Goal: Communication & Community: Answer question/provide support

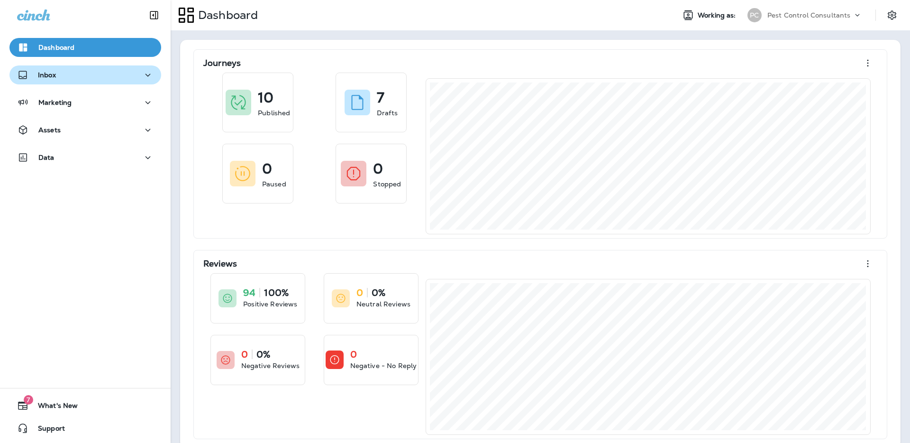
click at [106, 75] on div "Inbox" at bounding box center [85, 75] width 137 height 12
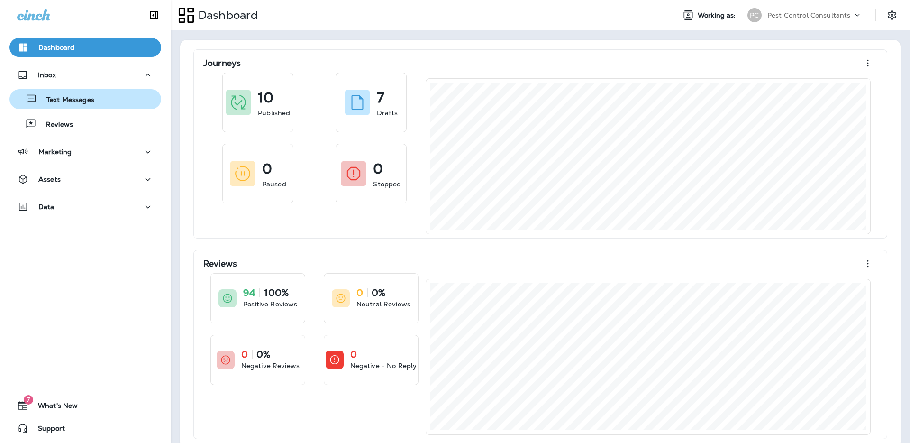
click at [104, 98] on div "Text Messages" at bounding box center [85, 99] width 144 height 14
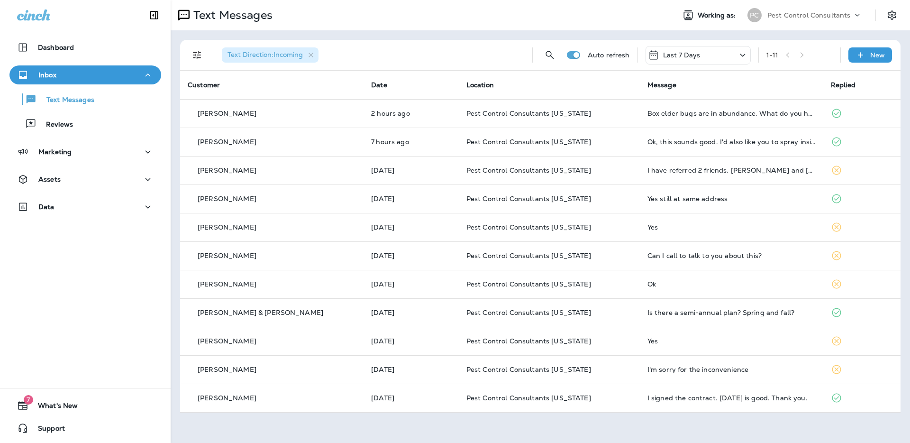
click at [709, 56] on div "Last 7 Days" at bounding box center [698, 55] width 105 height 18
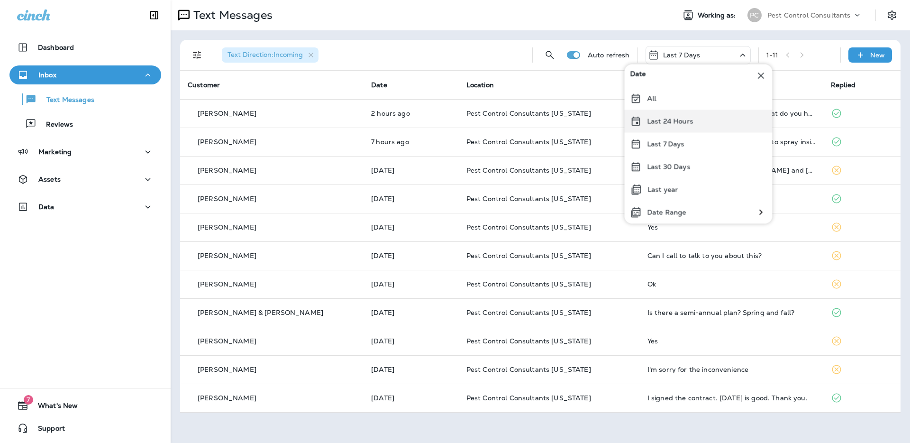
click at [693, 124] on div "Last 24 Hours" at bounding box center [699, 121] width 148 height 23
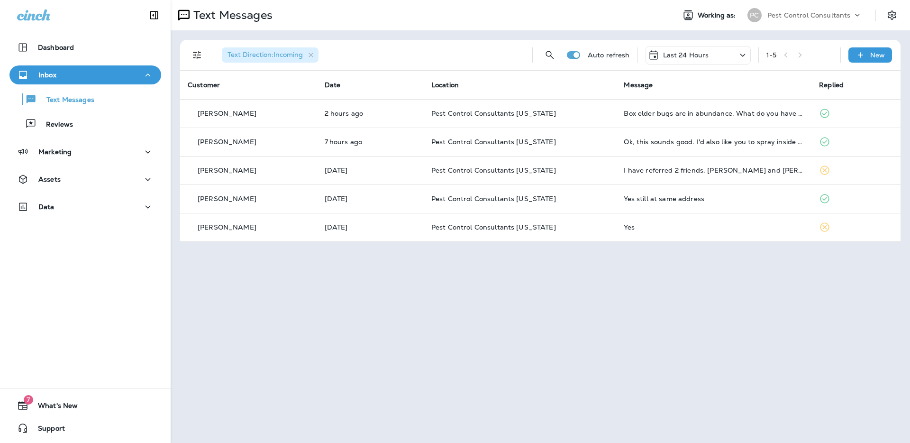
click at [727, 55] on div "Last 24 Hours" at bounding box center [698, 55] width 105 height 18
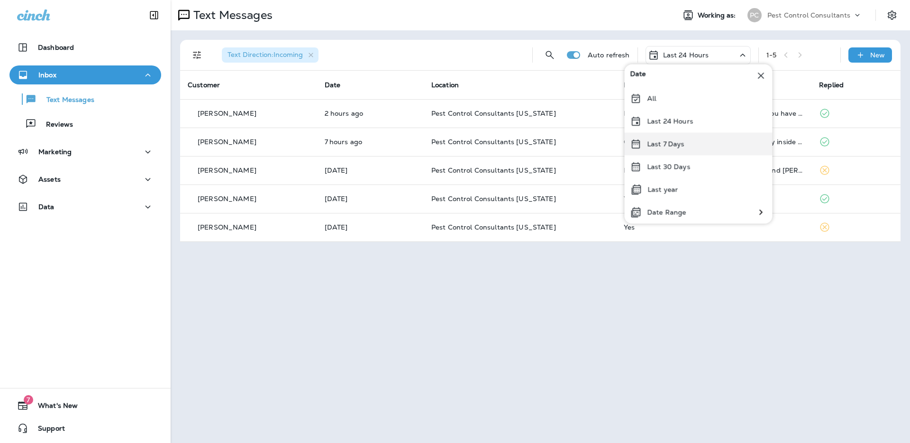
click at [709, 138] on div "Last 7 Days" at bounding box center [699, 144] width 148 height 23
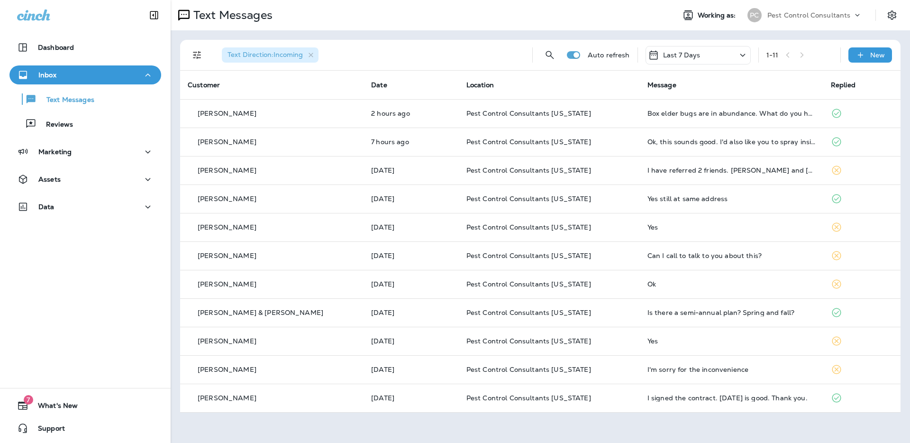
click at [718, 53] on div "Last 7 Days" at bounding box center [698, 55] width 105 height 18
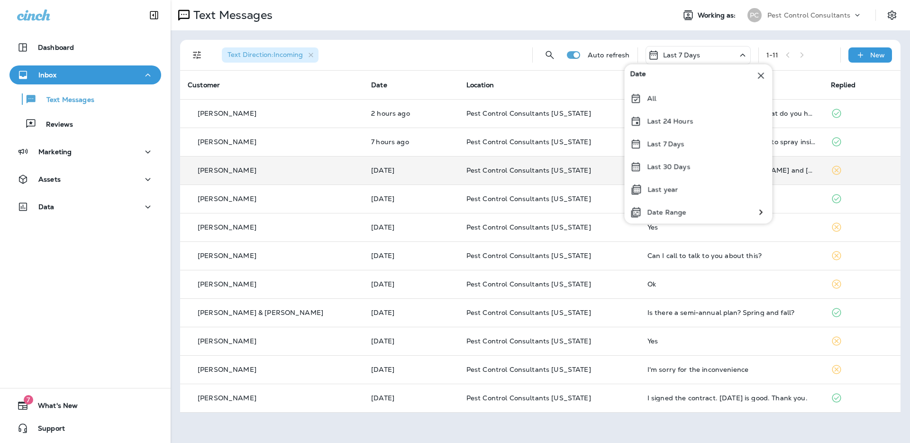
click at [701, 170] on div "Last 30 Days" at bounding box center [699, 166] width 148 height 23
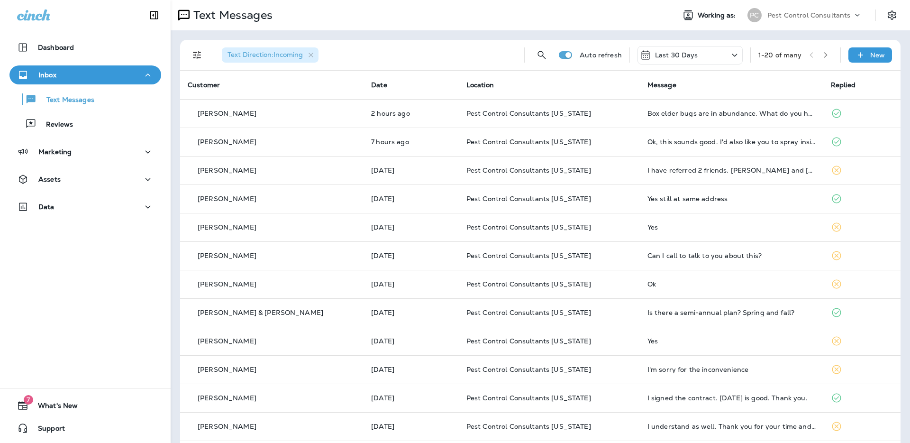
click at [826, 59] on button "button" at bounding box center [826, 55] width 14 height 14
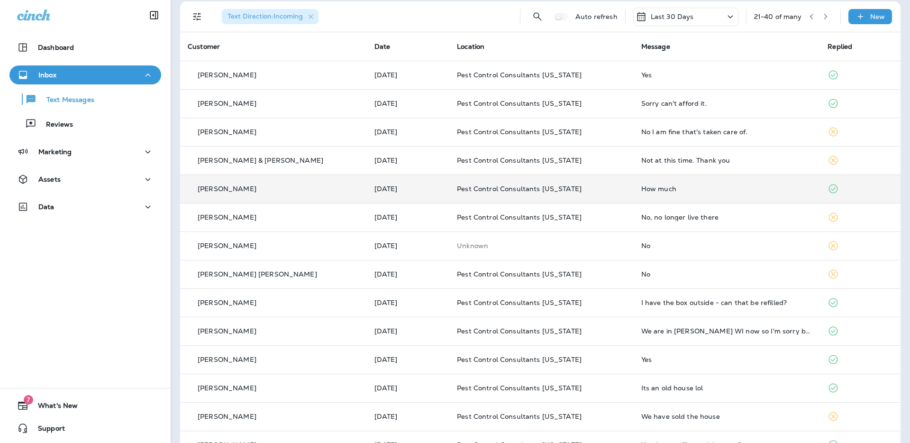
scroll to position [40, 0]
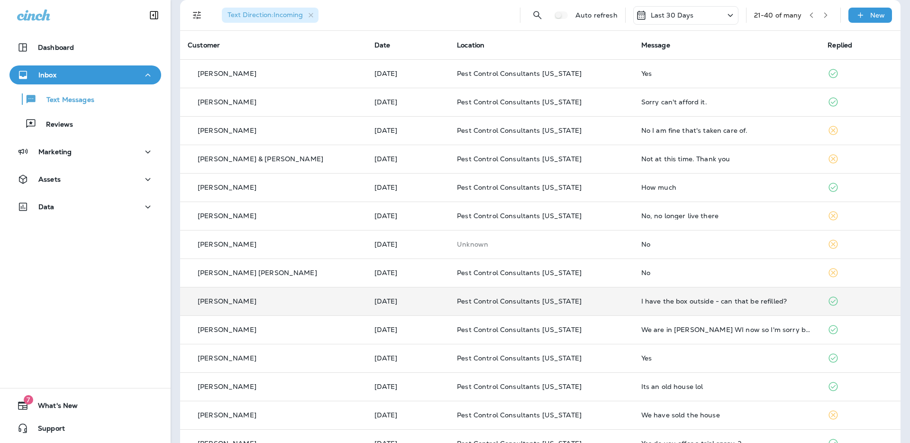
click at [329, 302] on div "[PERSON_NAME]" at bounding box center [274, 301] width 172 height 10
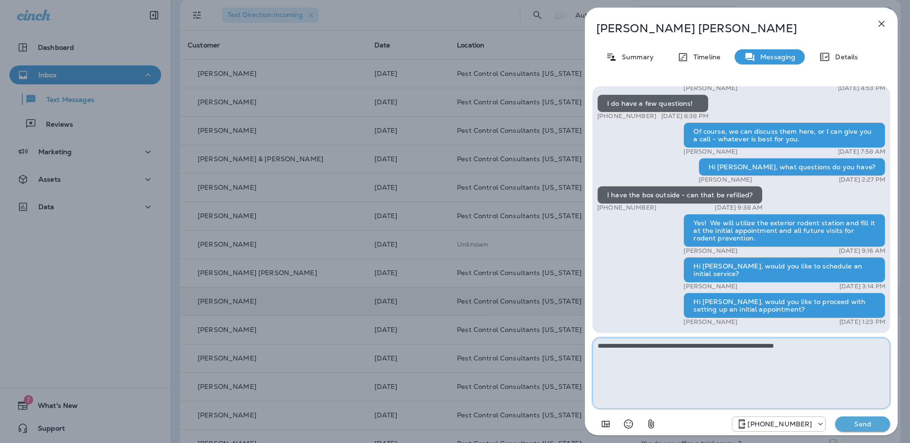
type textarea "**********"
click at [852, 425] on p "Send" at bounding box center [863, 424] width 40 height 9
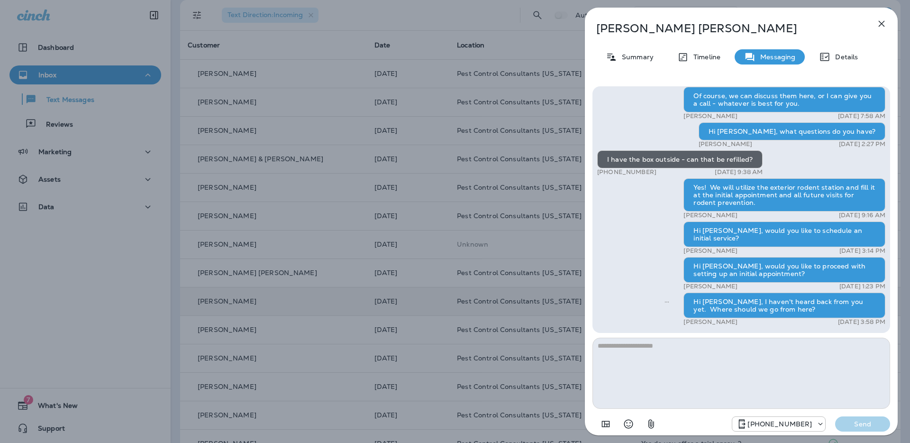
click at [534, 50] on div "[PERSON_NAME] Summary Timeline Messaging Details Hi [PERSON_NAME], Pest Control…" at bounding box center [455, 221] width 910 height 443
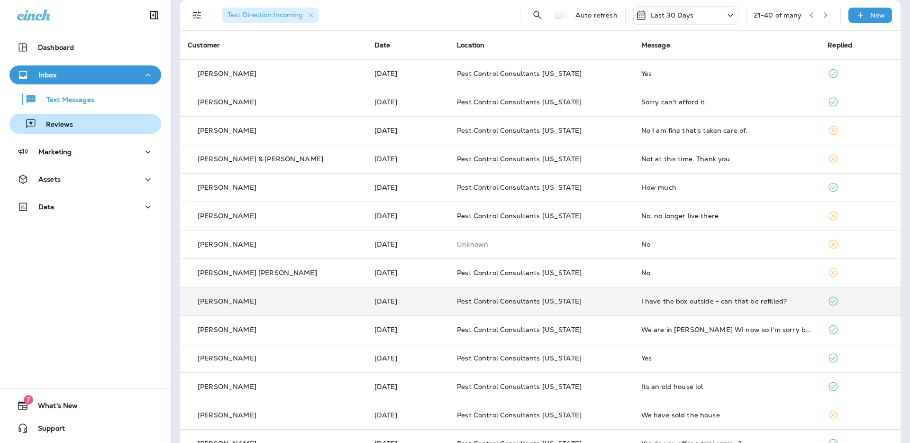
click at [78, 131] on button "Reviews" at bounding box center [85, 124] width 152 height 20
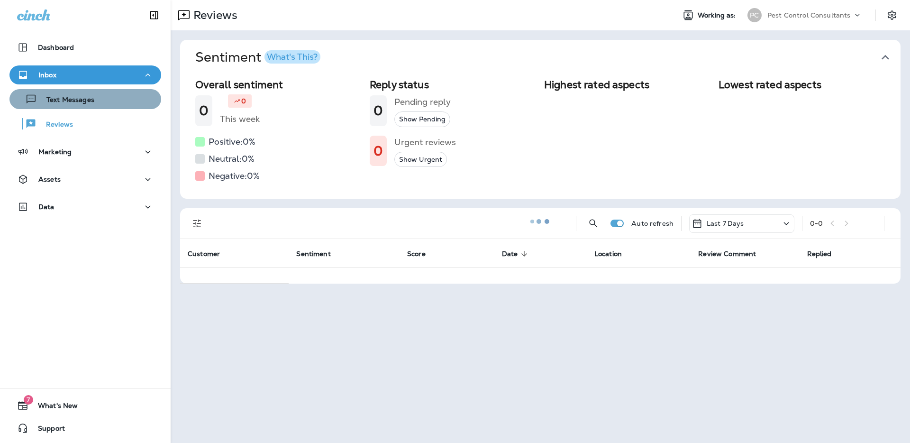
click at [107, 102] on div "Text Messages" at bounding box center [85, 99] width 144 height 14
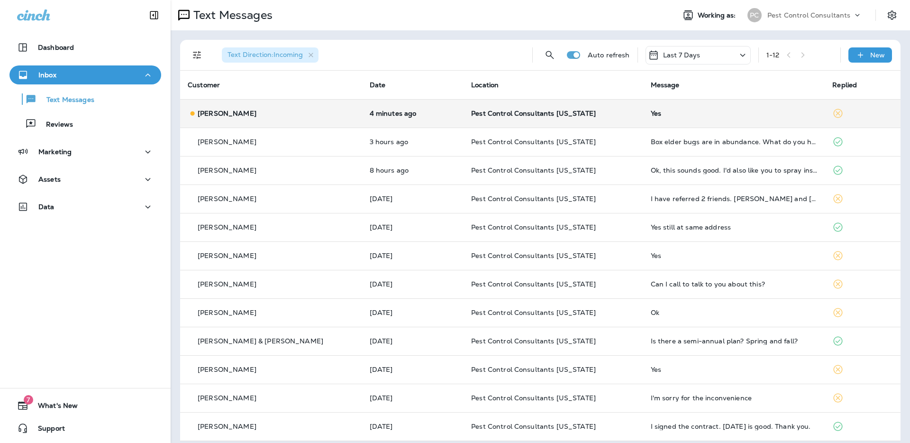
click at [370, 116] on p "4 minutes ago" at bounding box center [413, 114] width 86 height 8
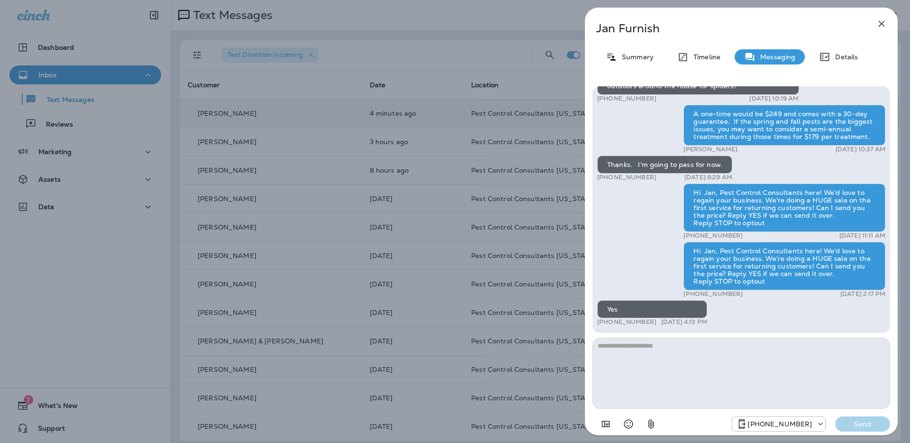
click at [484, 64] on div "[PERSON_NAME] Summary Timeline Messaging Details Hi Jan, Pest Control Consultan…" at bounding box center [455, 221] width 910 height 443
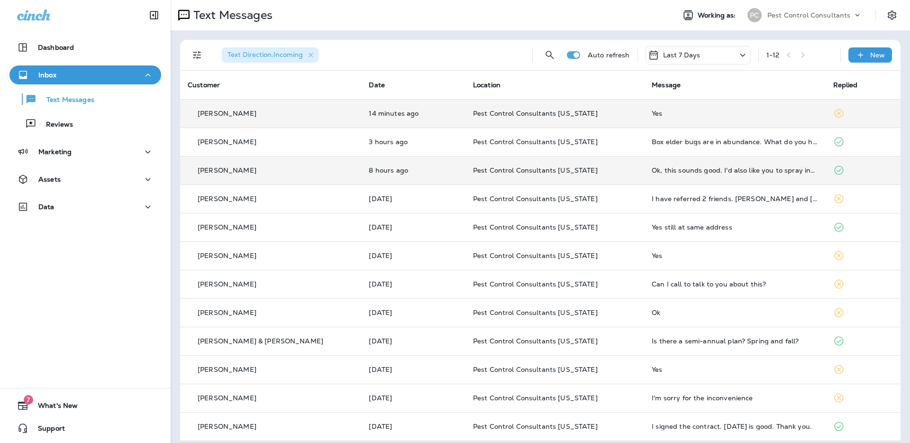
click at [279, 167] on div "[PERSON_NAME]" at bounding box center [271, 170] width 166 height 10
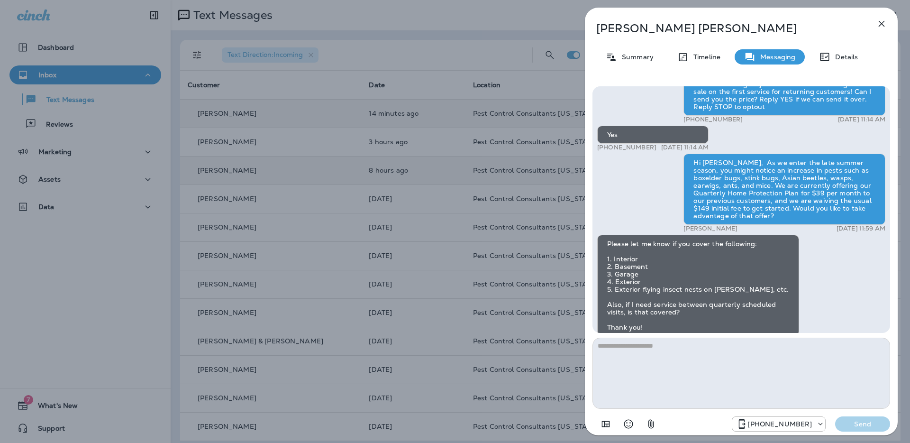
scroll to position [-428, 0]
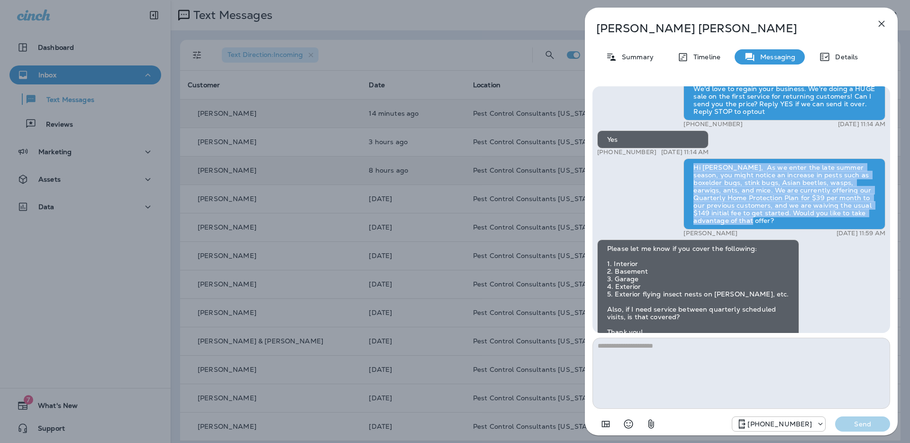
drag, startPoint x: 724, startPoint y: 220, endPoint x: 685, endPoint y: 170, distance: 63.8
click at [685, 170] on div "Hi [PERSON_NAME], As we enter the late summer season, you might notice an incre…" at bounding box center [785, 193] width 202 height 71
copy div "Hi [PERSON_NAME], As we enter the late summer season, you might notice an incre…"
drag, startPoint x: 705, startPoint y: 175, endPoint x: 402, endPoint y: 141, distance: 305.8
click at [424, 141] on div "[PERSON_NAME] Summary Timeline Messaging Details Hi [PERSON_NAME], Pest Control…" at bounding box center [455, 221] width 910 height 443
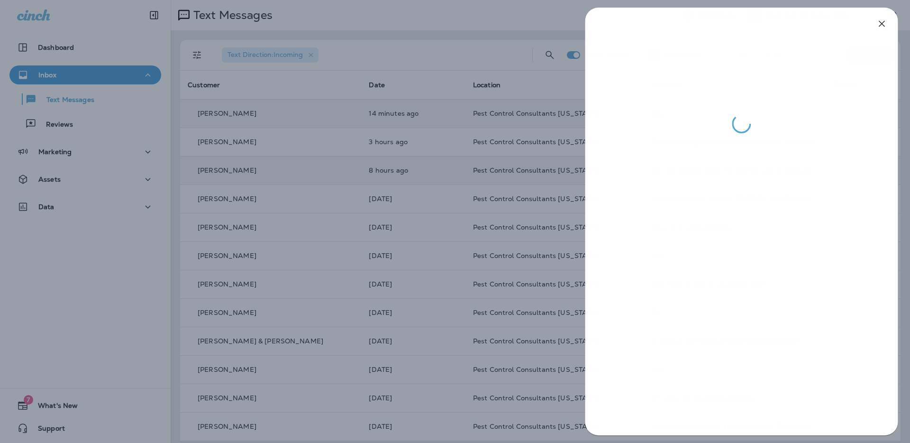
drag, startPoint x: 384, startPoint y: 140, endPoint x: 393, endPoint y: 125, distance: 17.2
click at [384, 140] on div at bounding box center [455, 221] width 910 height 443
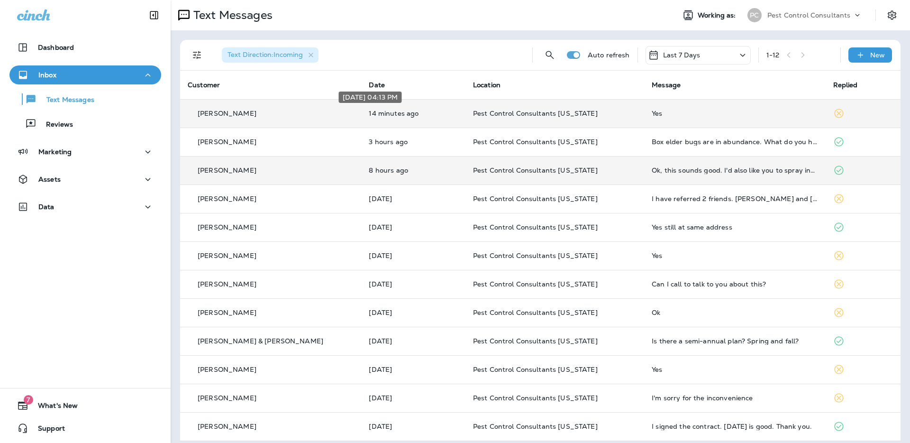
click at [422, 113] on p "14 minutes ago" at bounding box center [413, 114] width 89 height 8
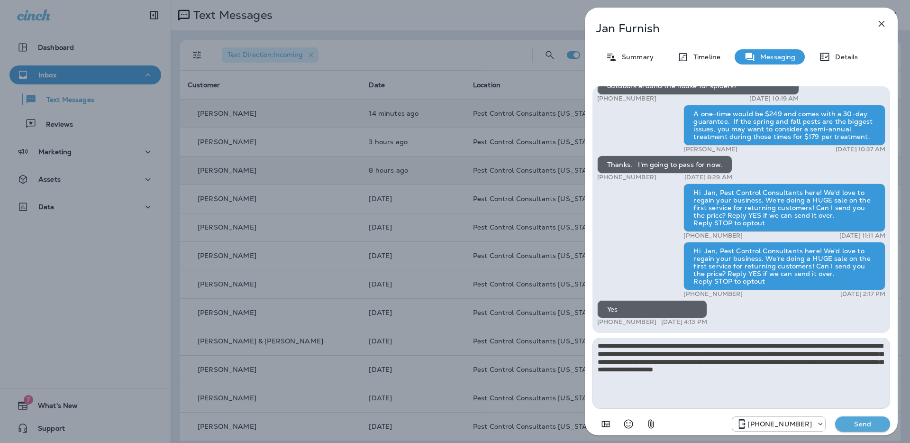
click at [612, 344] on textarea "**********" at bounding box center [742, 373] width 298 height 71
type textarea "**********"
click at [852, 426] on p "Send" at bounding box center [863, 424] width 40 height 9
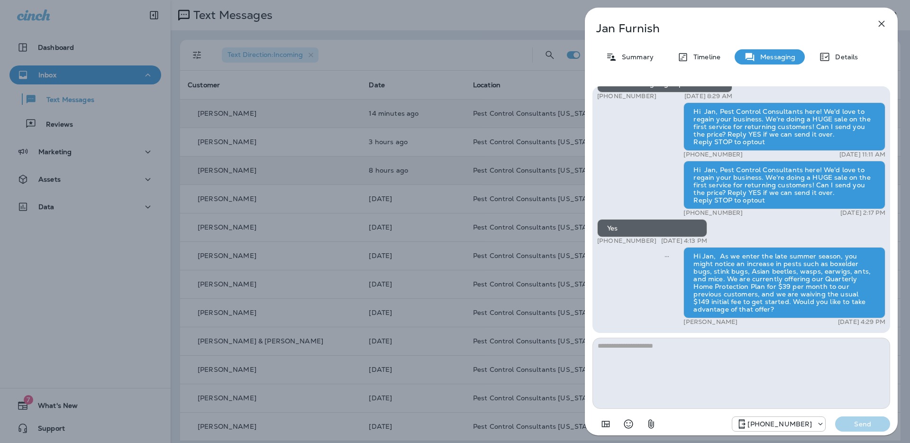
click at [885, 21] on icon "button" at bounding box center [881, 23] width 11 height 11
